Goal: Check status: Check status

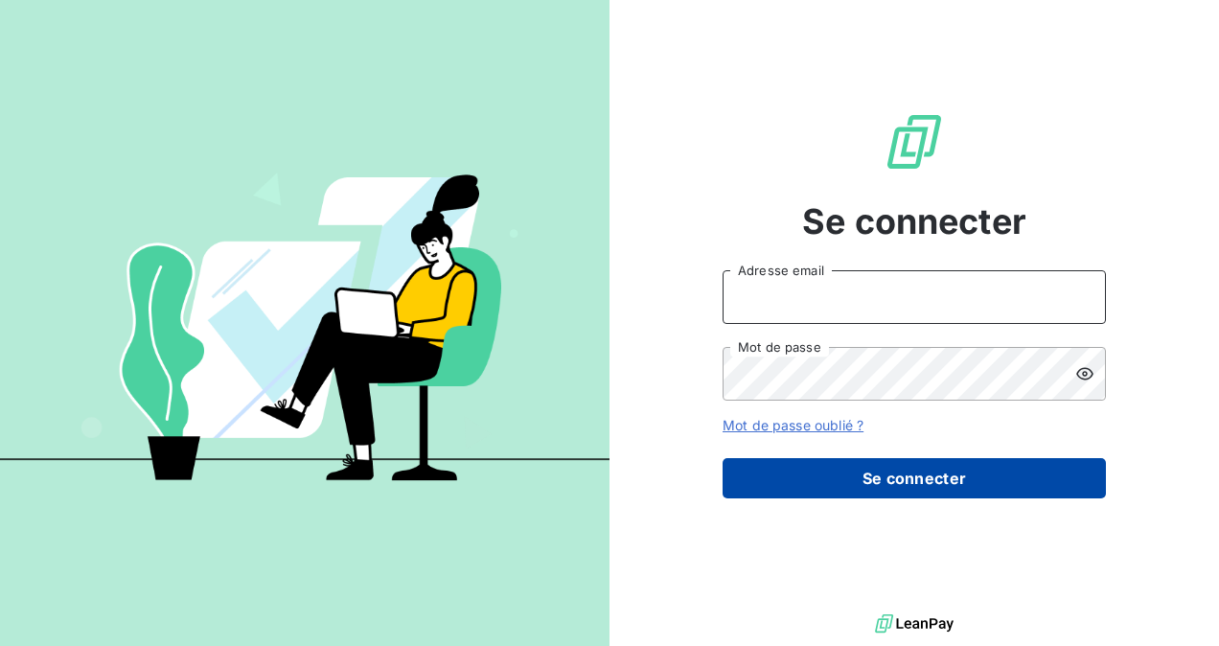
type input "[EMAIL_ADDRESS][DOMAIN_NAME]"
click at [933, 467] on button "Se connecter" at bounding box center [913, 478] width 383 height 40
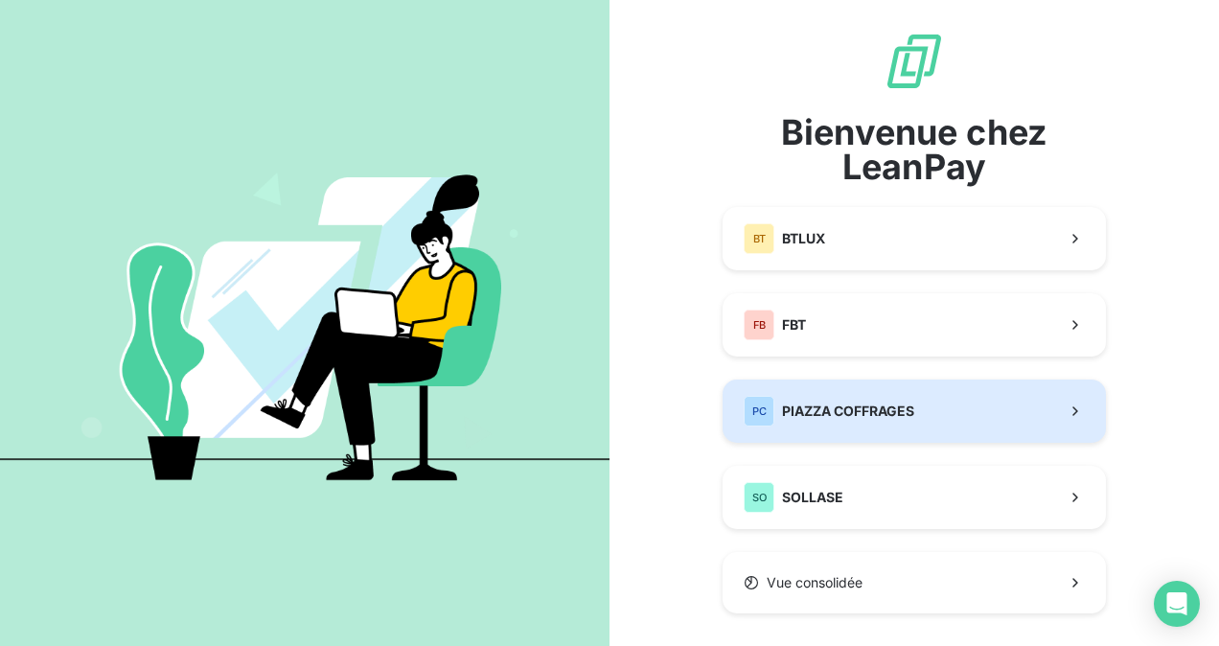
click at [839, 413] on span "PIAZZA COFFRAGES" at bounding box center [848, 410] width 132 height 19
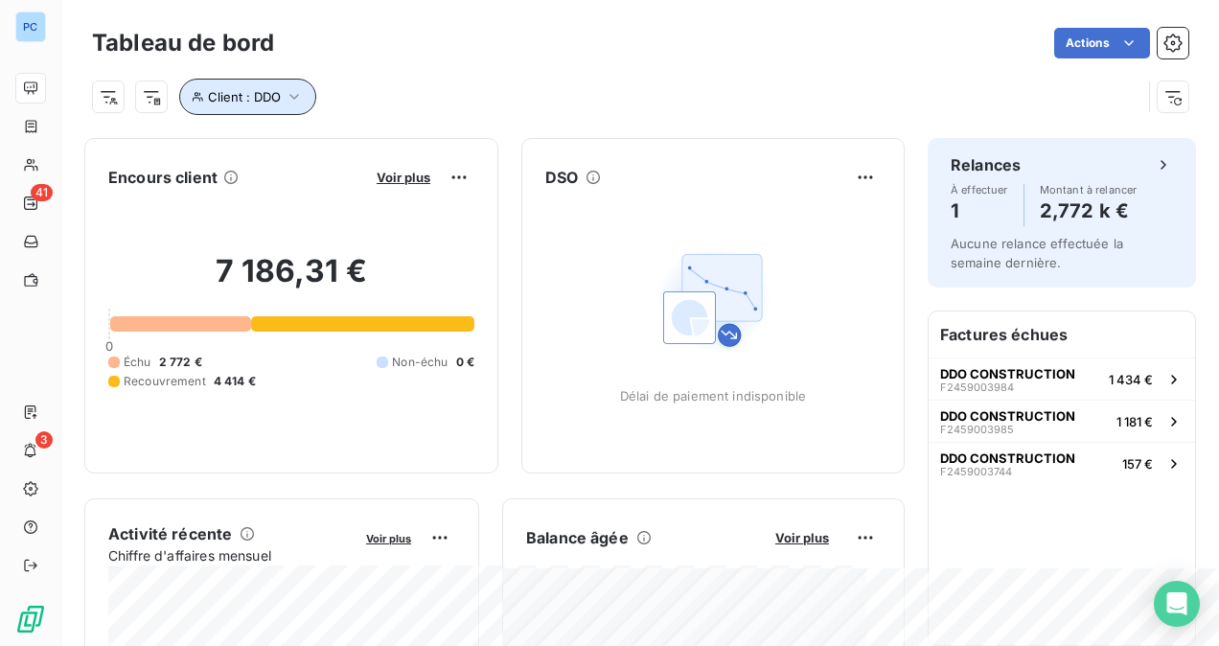
click at [297, 94] on icon "button" at bounding box center [294, 97] width 10 height 6
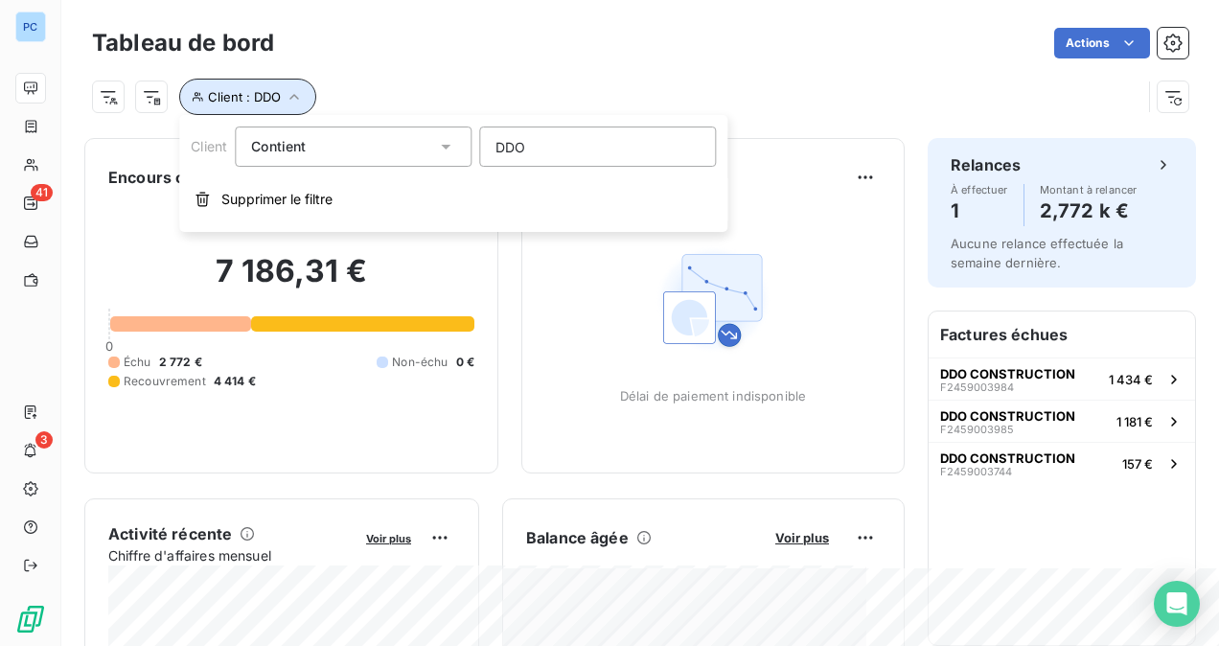
click at [299, 94] on icon "button" at bounding box center [294, 96] width 19 height 19
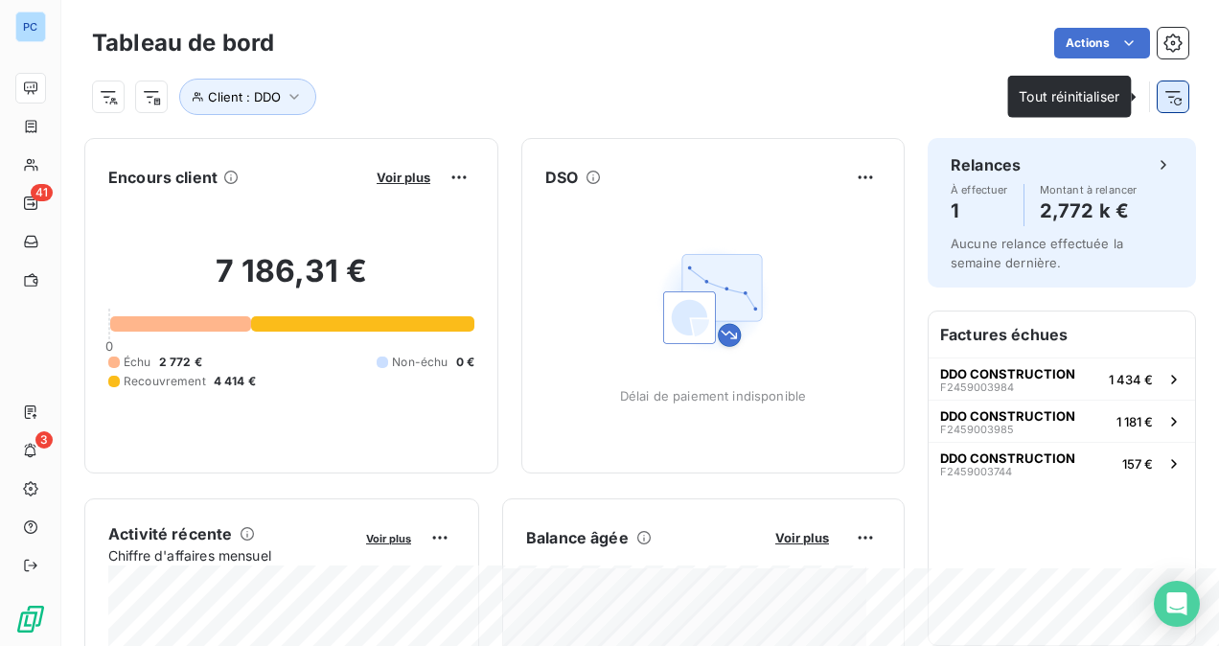
click at [1167, 104] on button "button" at bounding box center [1172, 96] width 31 height 31
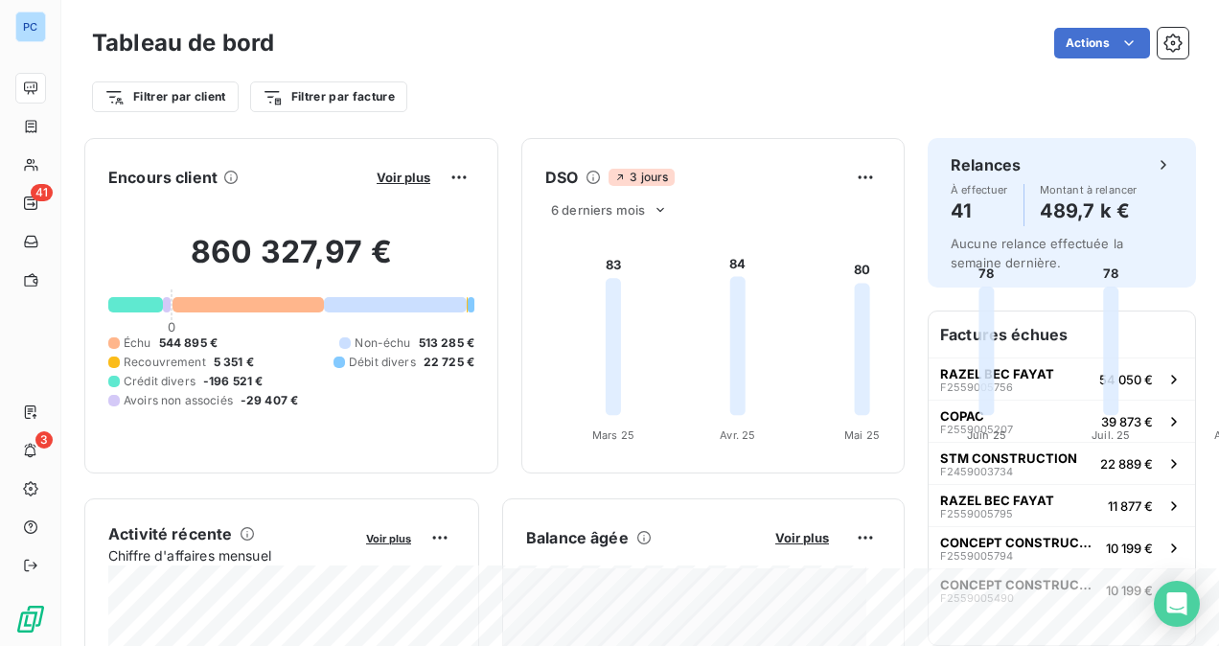
click at [572, 475] on div "Encours client Voir plus 860 327,97 € 0 Échu 544 895 € Non-échu 513 285 € Recou…" at bounding box center [494, 306] width 820 height 337
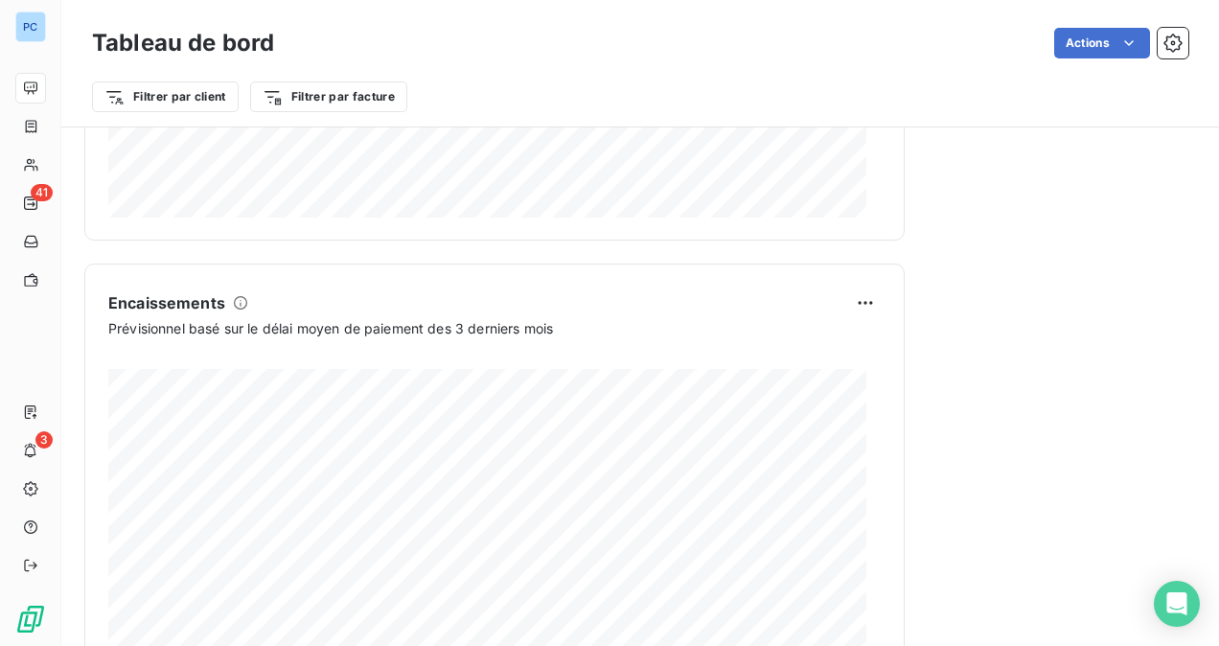
scroll to position [1150, 0]
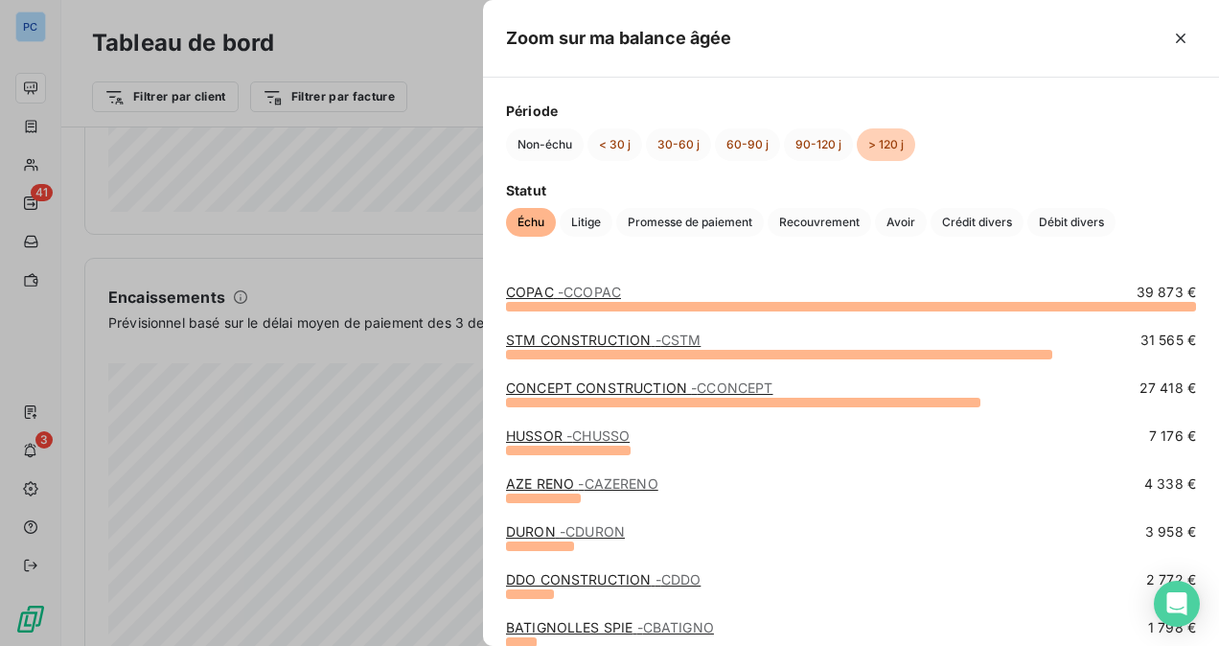
click at [391, 255] on div at bounding box center [609, 323] width 1219 height 646
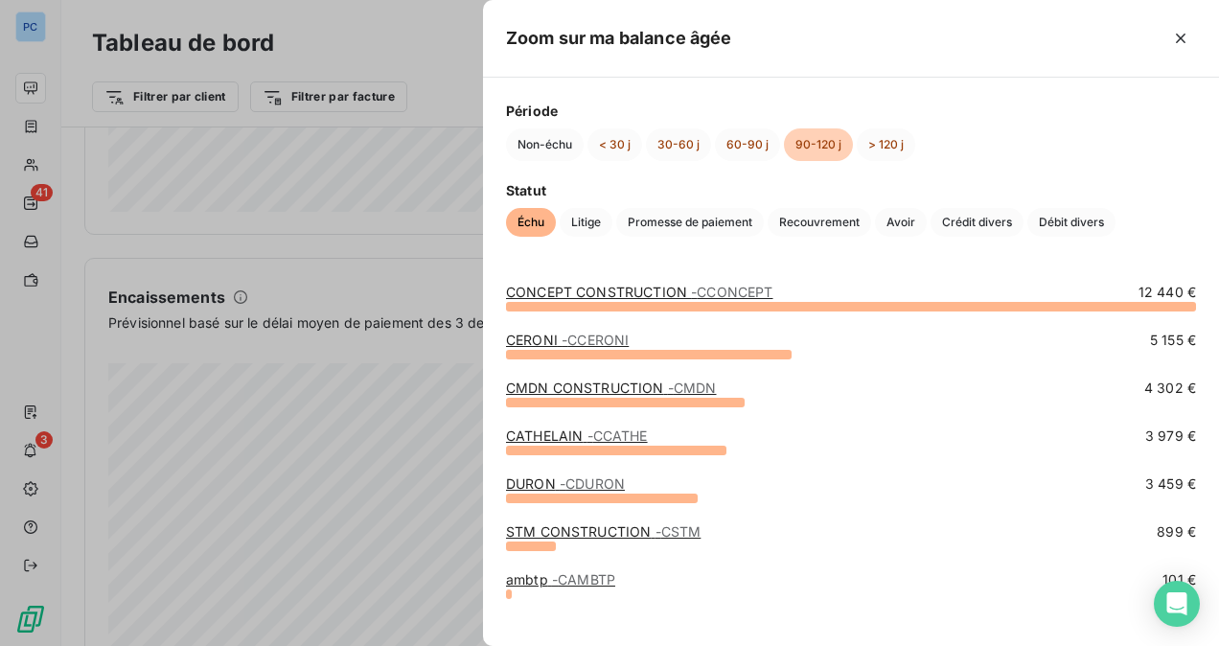
click at [344, 297] on div at bounding box center [609, 323] width 1219 height 646
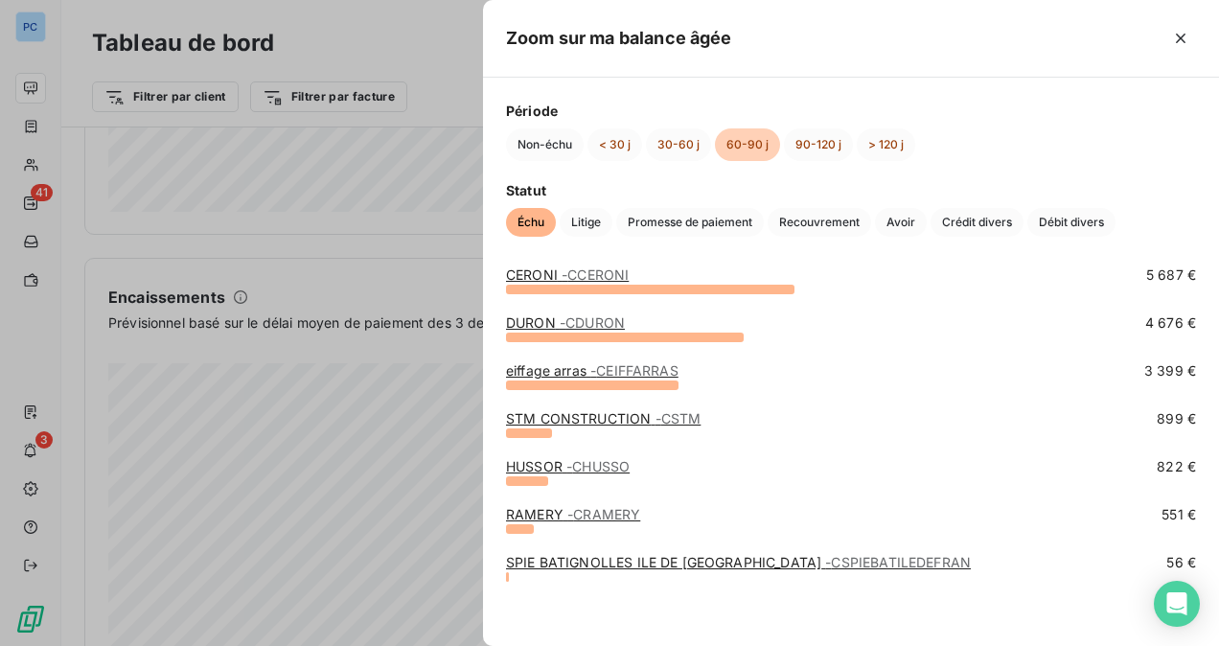
scroll to position [161, 0]
click at [398, 379] on div at bounding box center [609, 323] width 1219 height 646
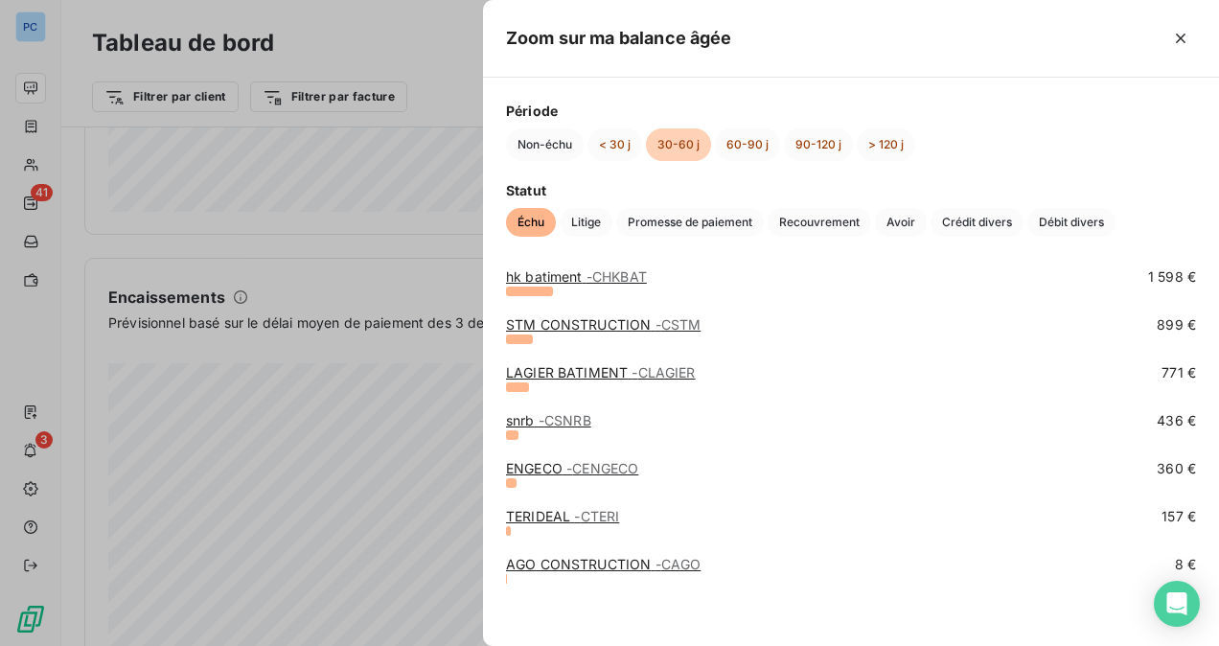
scroll to position [879, 0]
click at [395, 421] on div at bounding box center [609, 323] width 1219 height 646
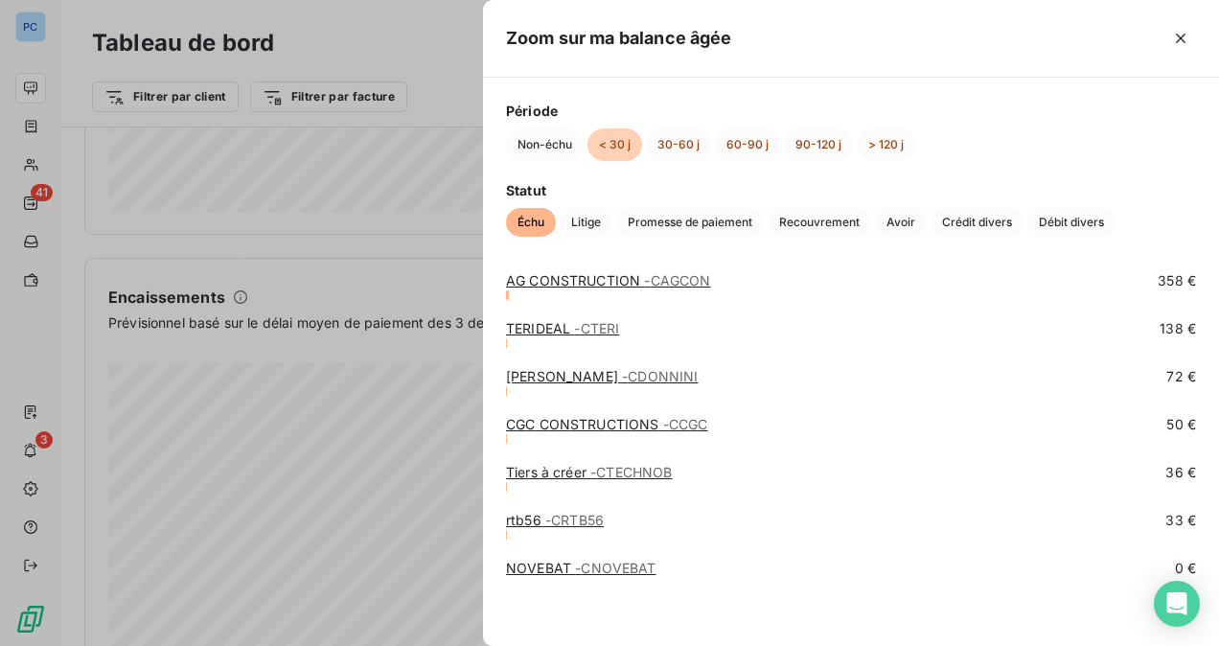
scroll to position [1263, 0]
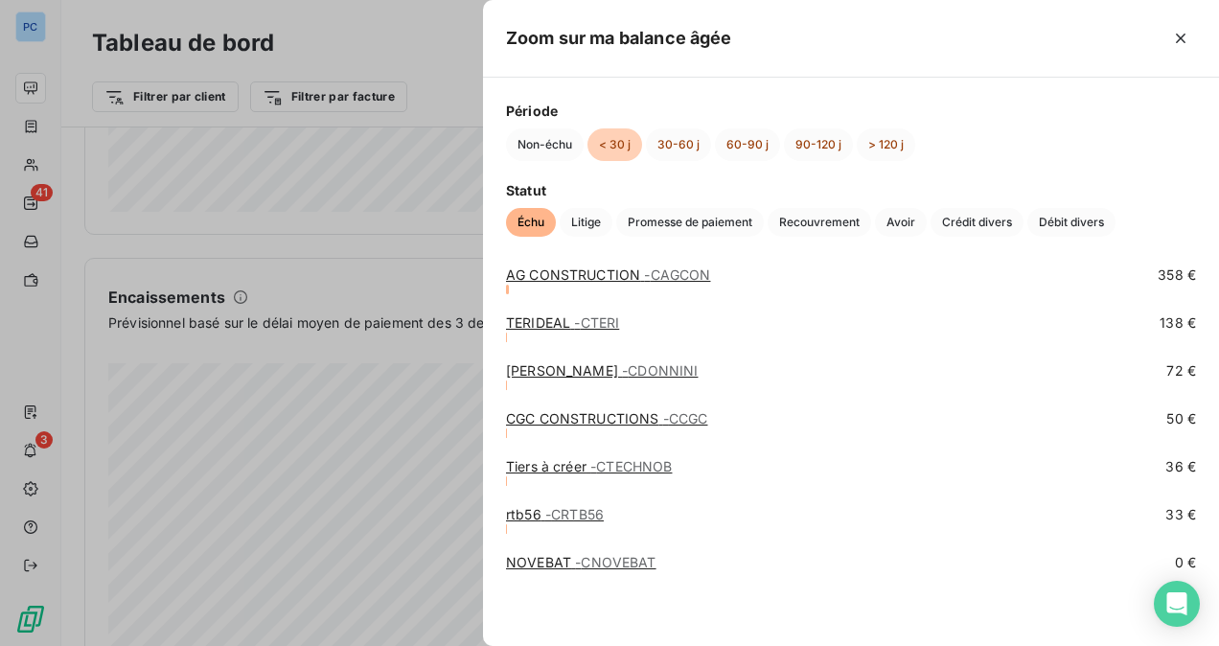
click at [382, 528] on div at bounding box center [609, 323] width 1219 height 646
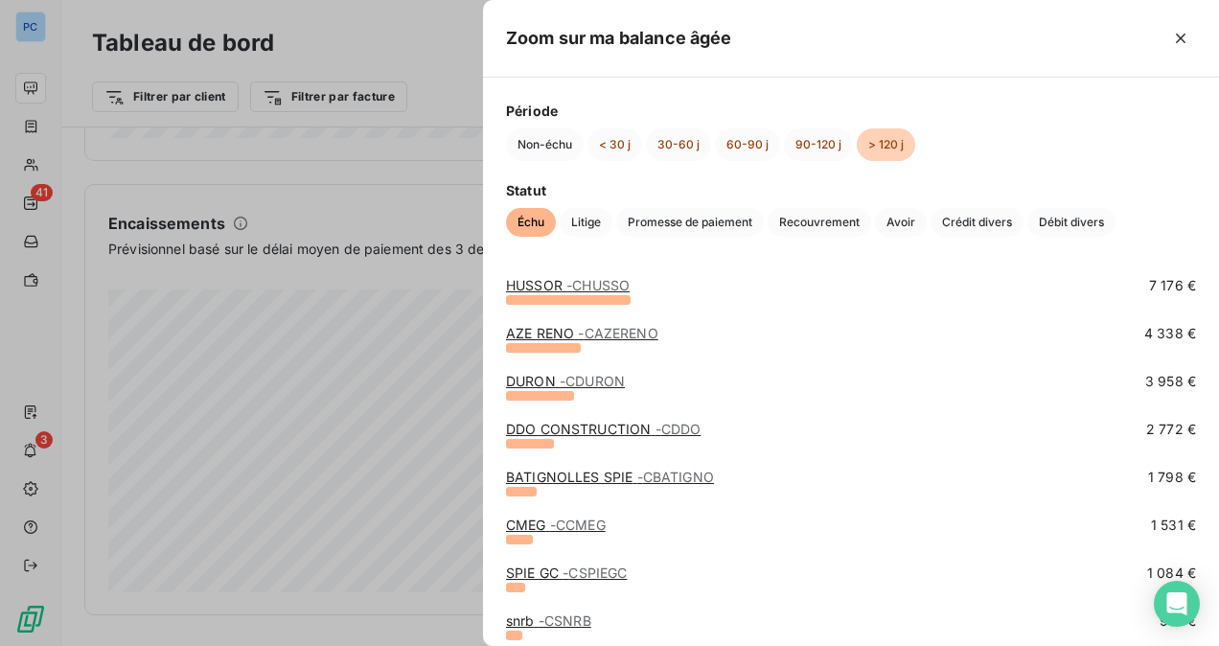
scroll to position [0, 0]
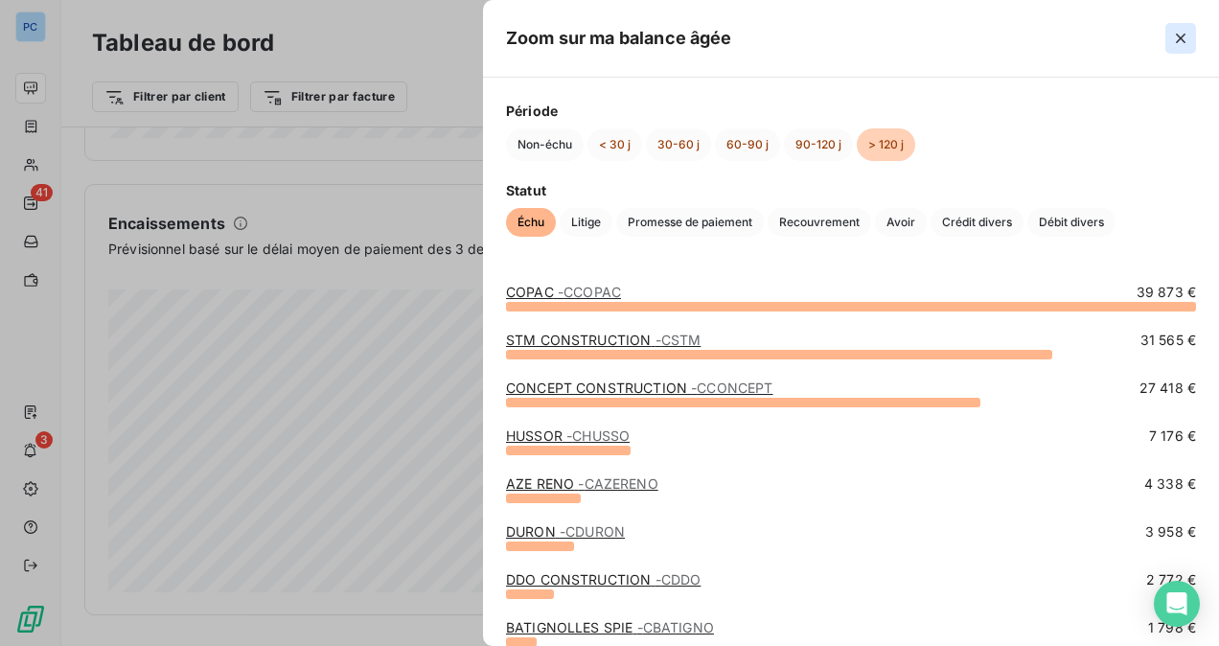
click at [1177, 38] on icon "button" at bounding box center [1180, 38] width 19 height 19
